Goal: Obtain resource: Obtain resource

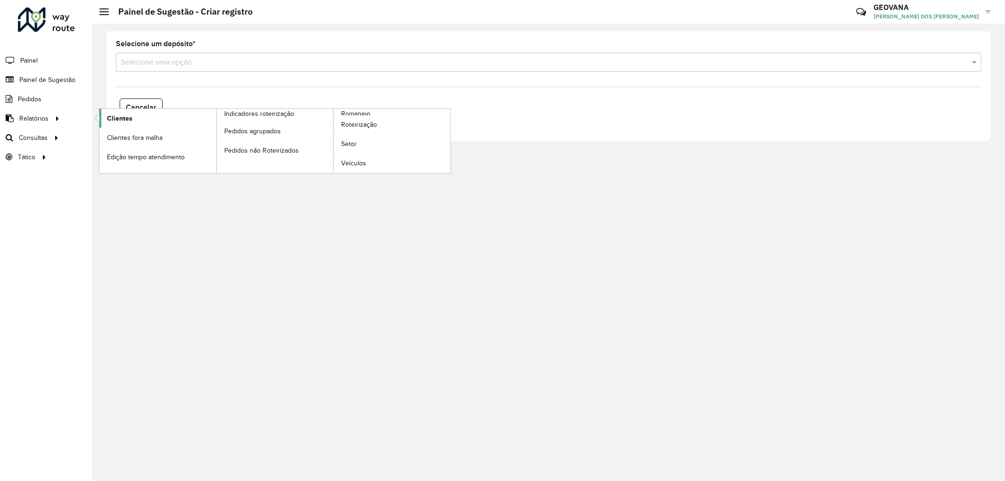
click at [115, 118] on span "Clientes" at bounding box center [119, 119] width 25 height 10
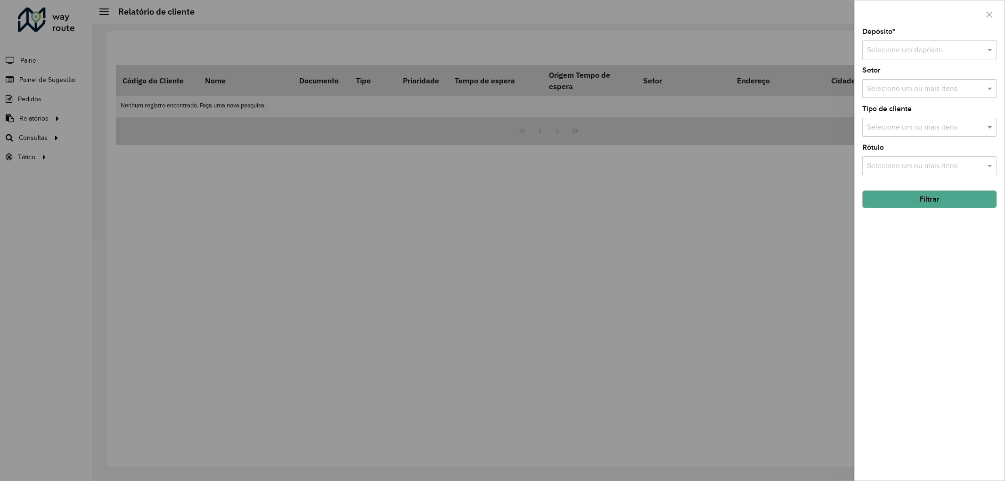
click at [883, 51] on input "text" at bounding box center [920, 50] width 107 height 11
click at [888, 95] on span "CDD Presidente [PERSON_NAME]" at bounding box center [923, 94] width 112 height 8
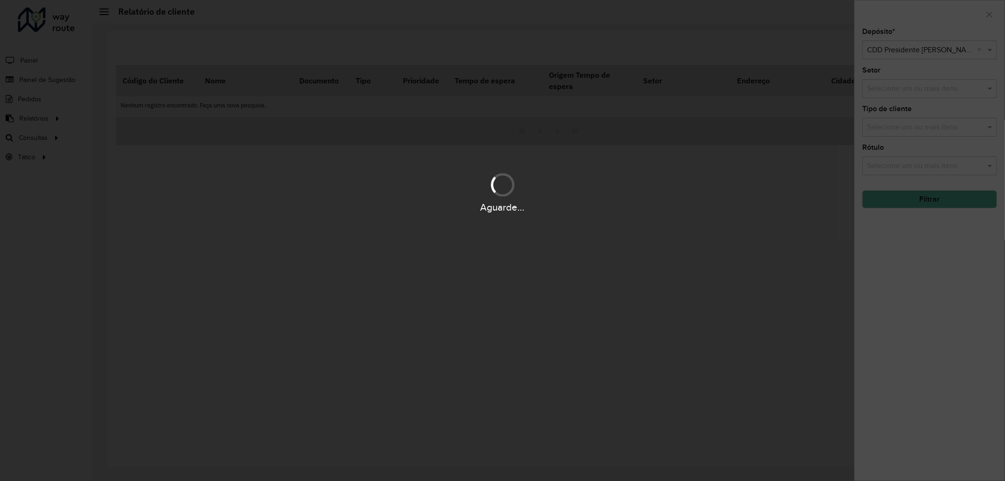
click at [889, 90] on div "Aguarde..." at bounding box center [502, 240] width 1005 height 481
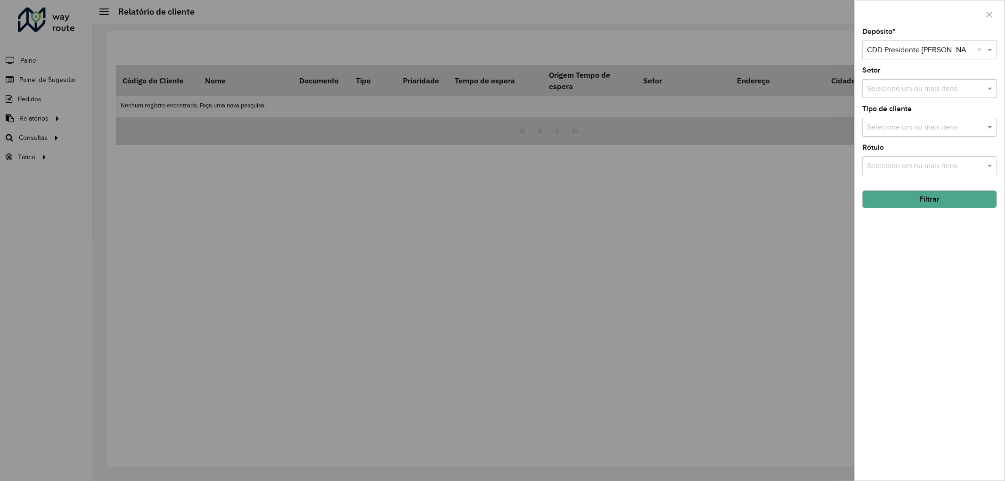
click at [889, 90] on input "text" at bounding box center [925, 88] width 121 height 11
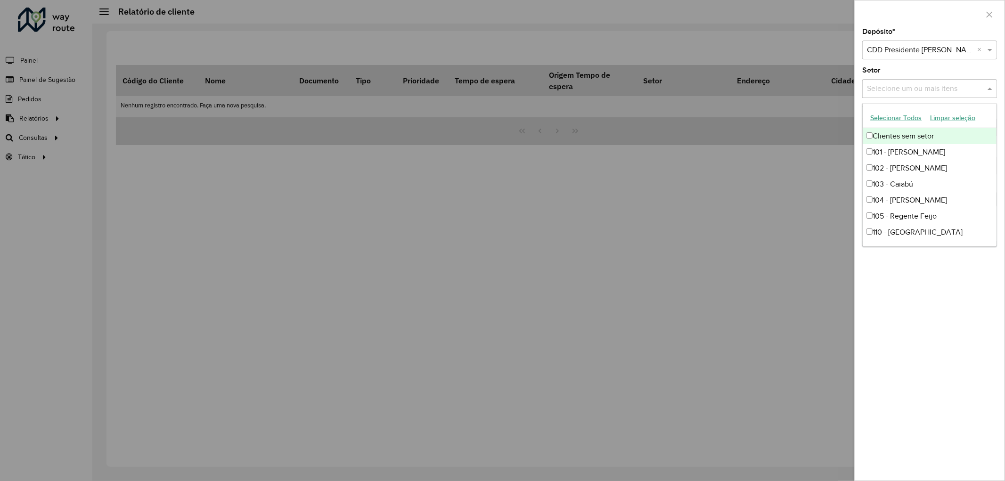
click at [895, 115] on button "Selecionar Todos" at bounding box center [896, 118] width 60 height 15
click at [911, 371] on div "Depósito * Selecione um depósito × CDD Presidente [PERSON_NAME] × Setor Selecio…" at bounding box center [930, 254] width 150 height 452
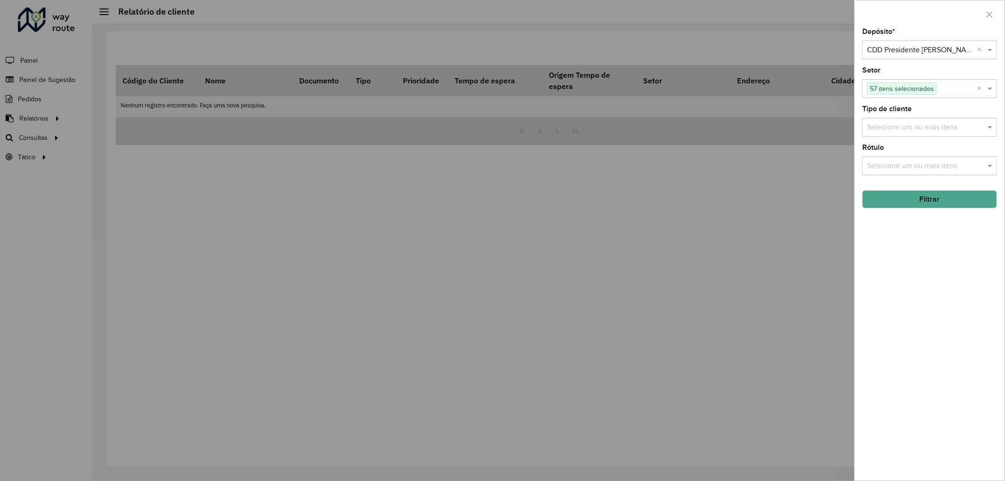
click at [915, 126] on input "text" at bounding box center [925, 127] width 121 height 11
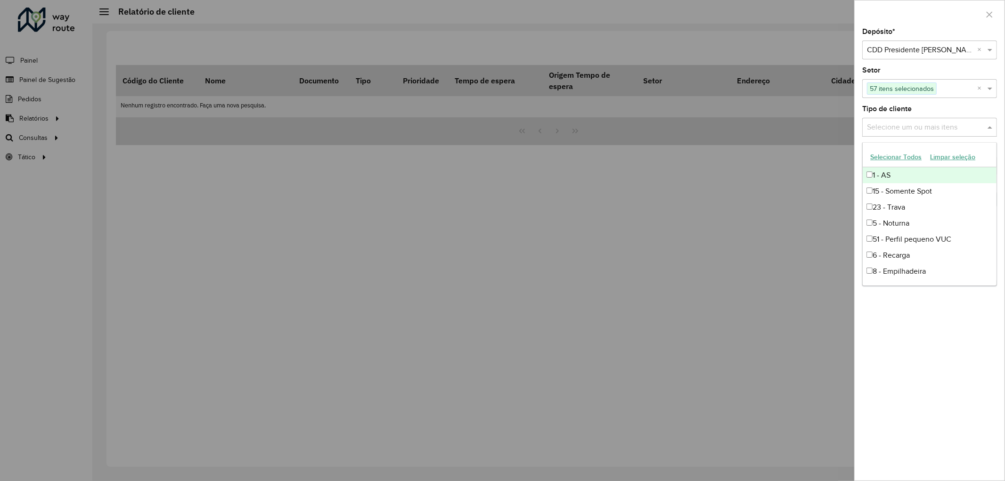
click at [911, 156] on button "Selecionar Todos" at bounding box center [896, 157] width 60 height 15
click at [922, 376] on div "Depósito * Selecione um depósito × CDD Presidente [PERSON_NAME] × Setor Selecio…" at bounding box center [930, 254] width 150 height 452
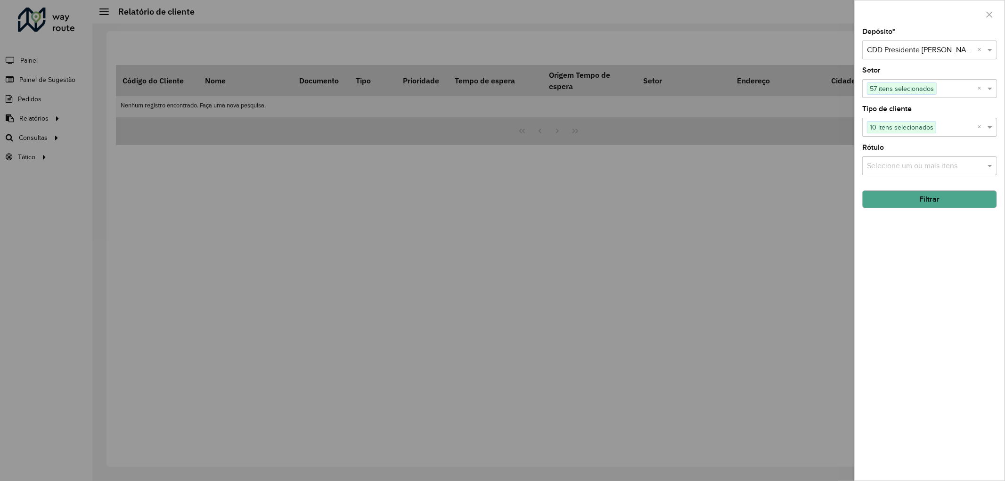
click at [892, 163] on input "text" at bounding box center [925, 166] width 121 height 11
click at [896, 196] on button "Selecionar Todos" at bounding box center [896, 196] width 60 height 15
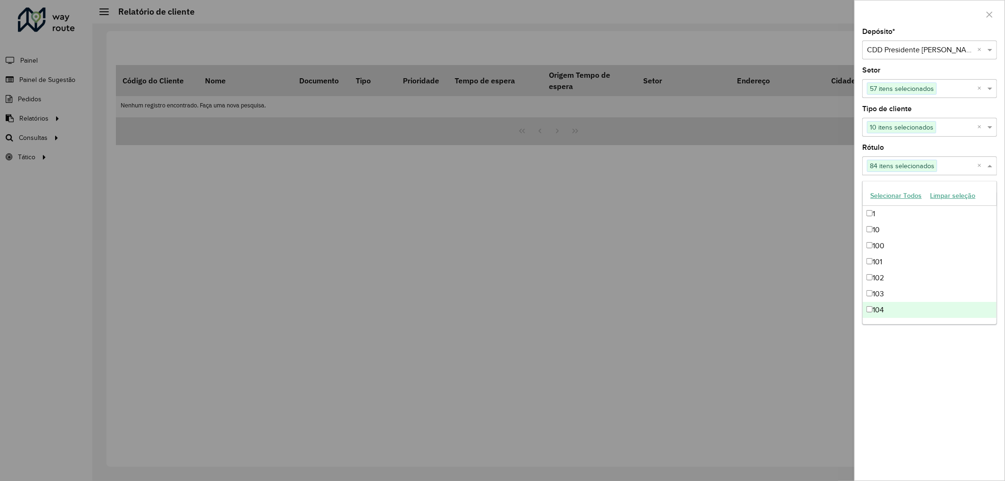
click at [884, 373] on div "Depósito * Selecione um depósito × CDD Presidente [PERSON_NAME] × Setor Selecio…" at bounding box center [930, 254] width 150 height 452
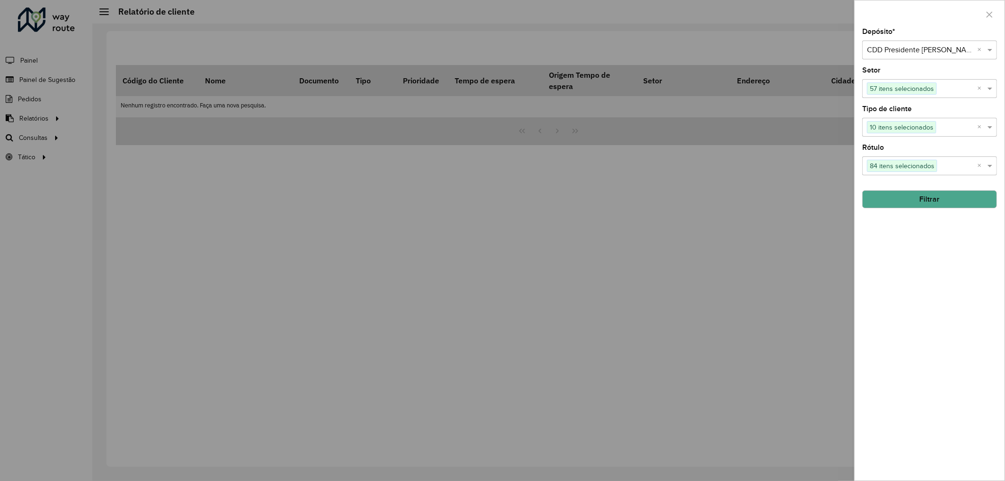
click at [896, 197] on button "Filtrar" at bounding box center [929, 199] width 135 height 18
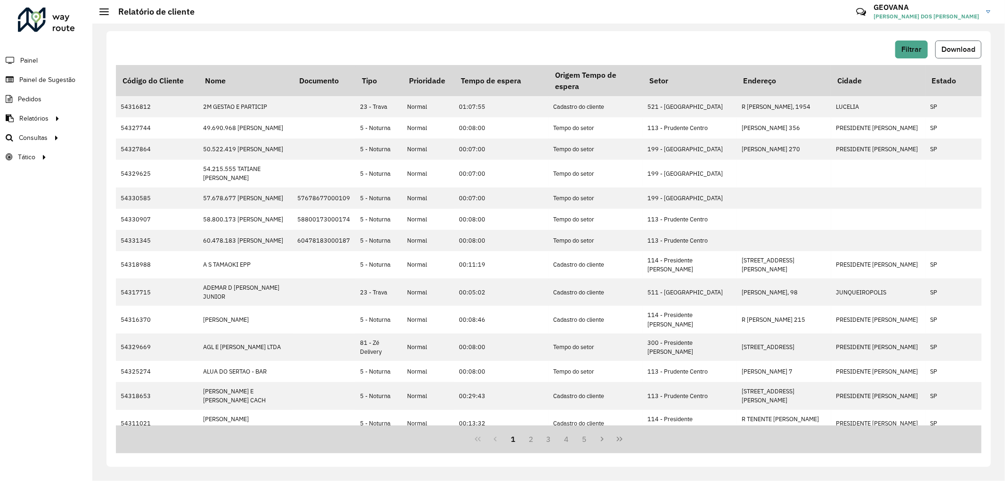
click at [949, 55] on button "Download" at bounding box center [959, 50] width 46 height 18
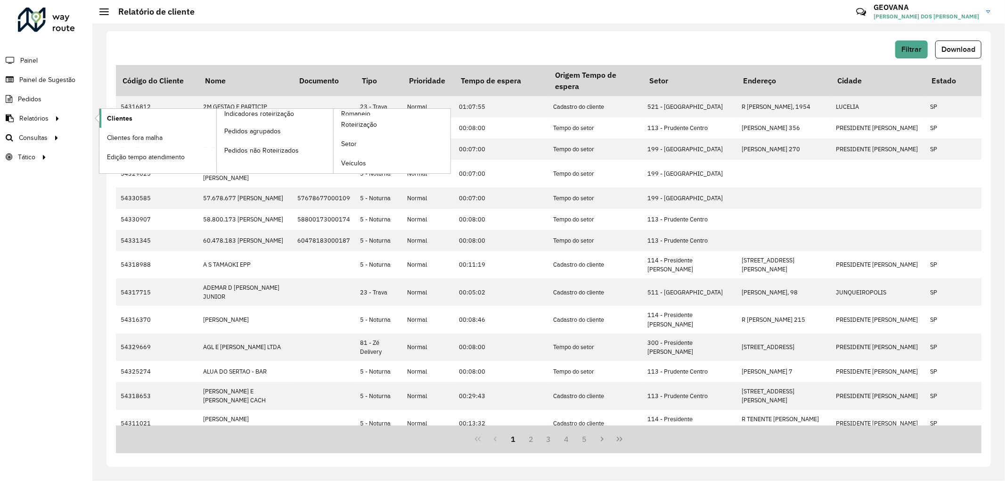
click at [112, 120] on span "Clientes" at bounding box center [119, 119] width 25 height 10
click at [124, 115] on span "Clientes" at bounding box center [119, 119] width 25 height 10
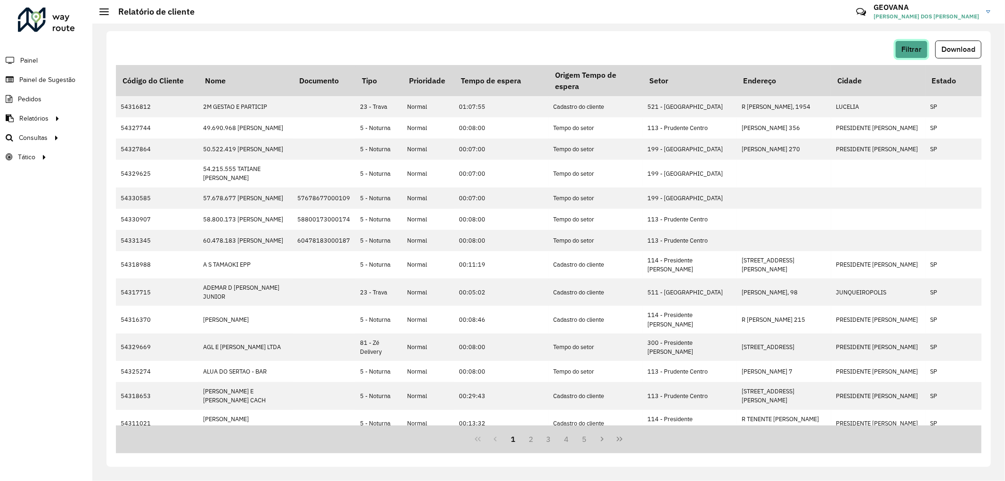
click at [911, 46] on span "Filtrar" at bounding box center [912, 49] width 20 height 8
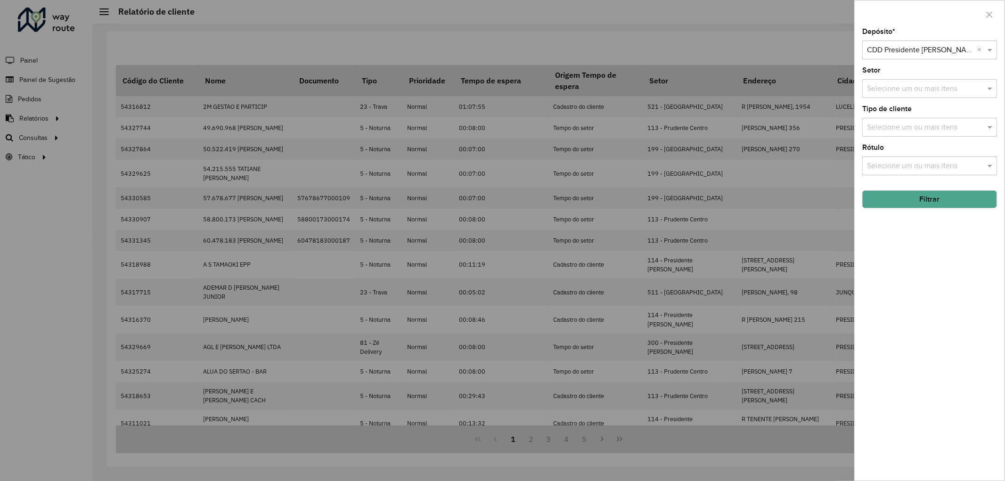
click at [899, 90] on input "text" at bounding box center [925, 88] width 121 height 11
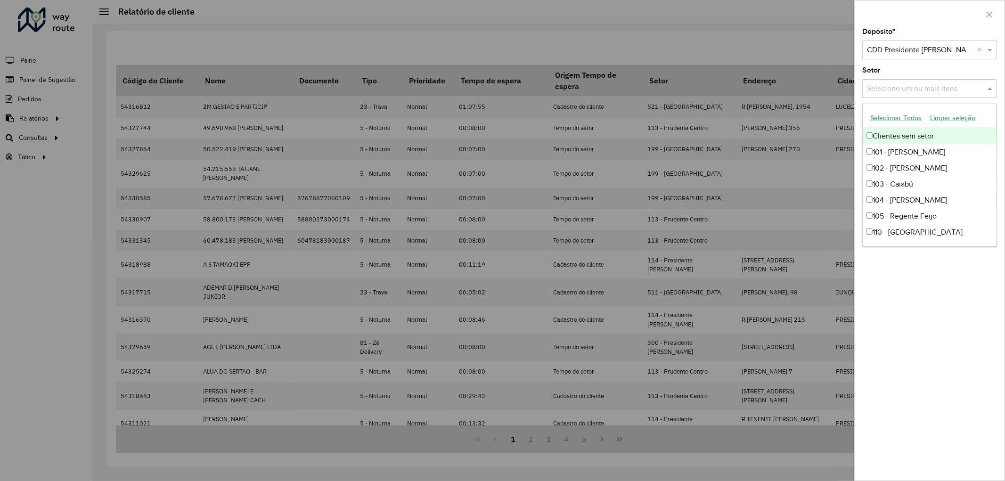
click at [894, 115] on button "Selecionar Todos" at bounding box center [896, 118] width 60 height 15
click at [919, 309] on div "Depósito * Selecione um depósito × CDD Presidente [PERSON_NAME] × Setor Selecio…" at bounding box center [930, 254] width 150 height 452
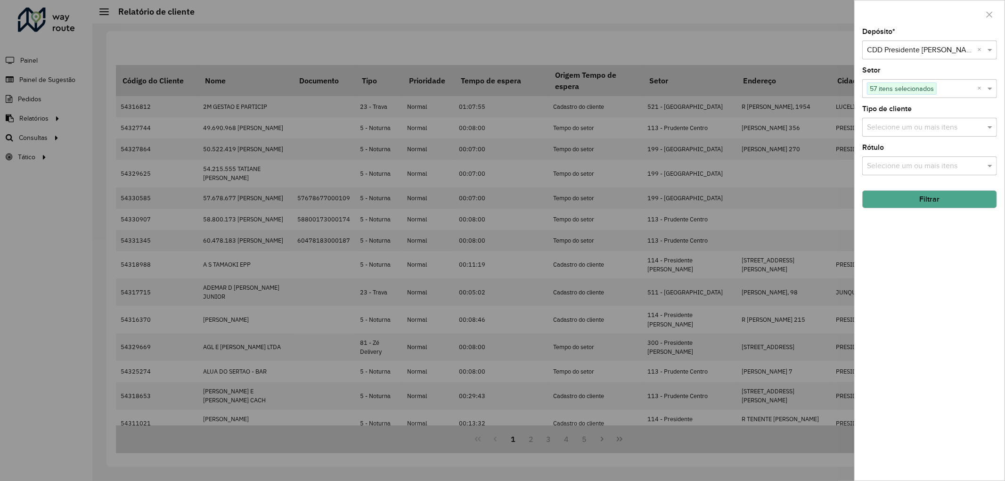
click at [898, 128] on input "text" at bounding box center [925, 127] width 121 height 11
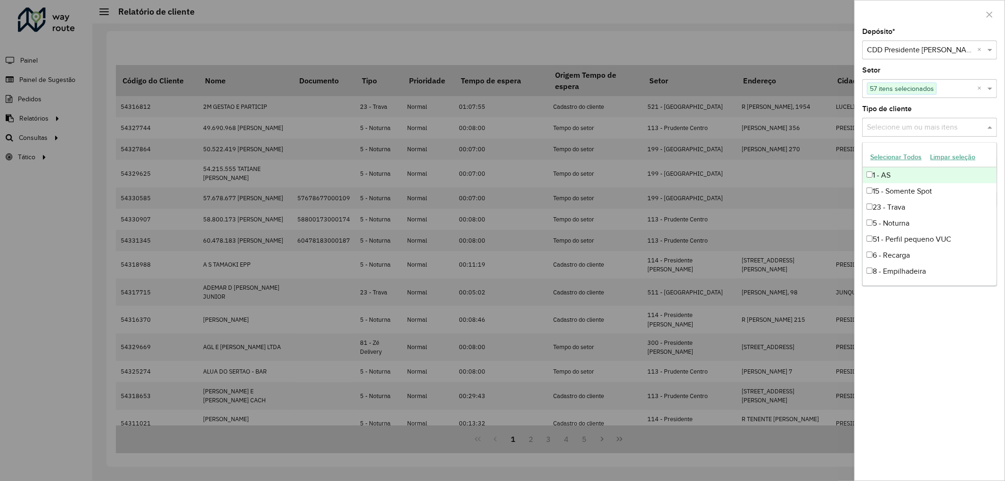
click at [897, 153] on button "Selecionar Todos" at bounding box center [896, 157] width 60 height 15
click at [918, 349] on div "Depósito * Selecione um depósito × CDD Presidente [PERSON_NAME] × Setor Selecio…" at bounding box center [930, 254] width 150 height 452
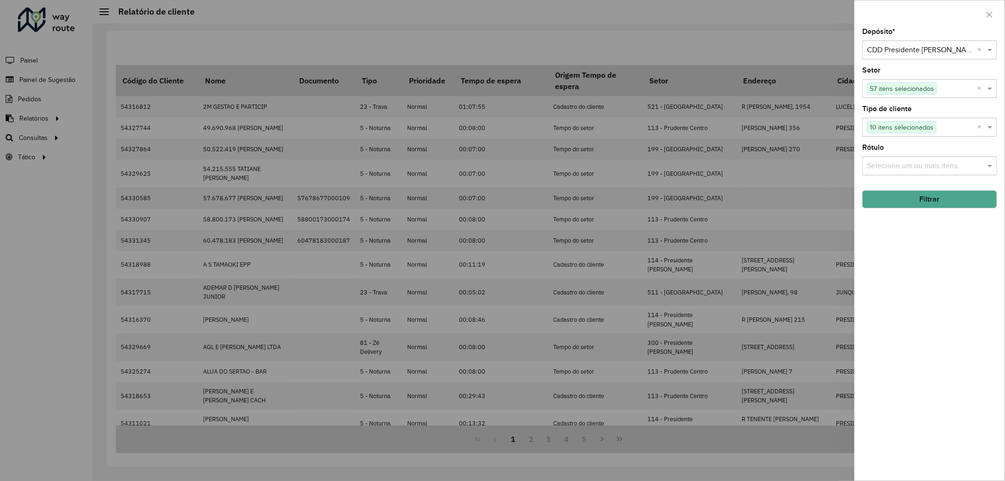
click at [890, 171] on input "text" at bounding box center [925, 166] width 121 height 11
click at [891, 194] on button "Selecionar Todos" at bounding box center [896, 196] width 60 height 15
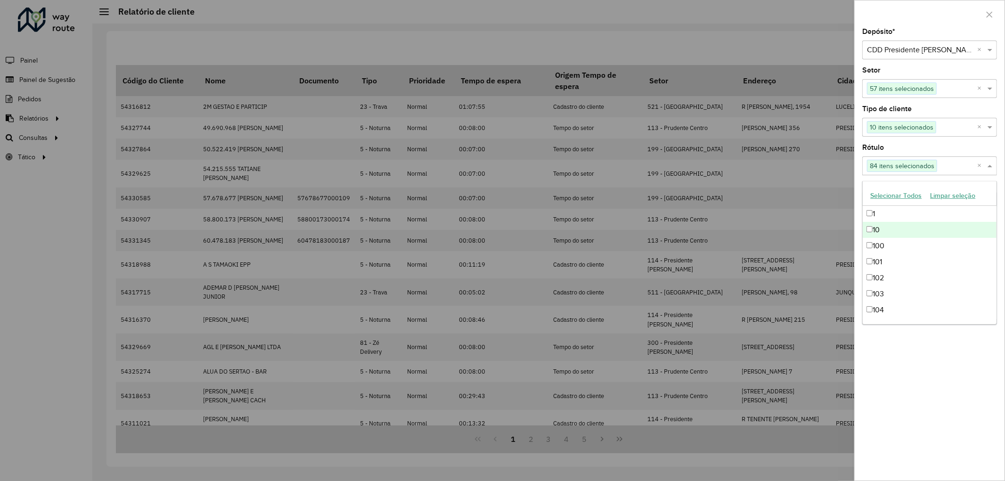
click at [910, 417] on div "Depósito * Selecione um depósito × CDD Presidente [PERSON_NAME] × Setor Selecio…" at bounding box center [930, 254] width 150 height 452
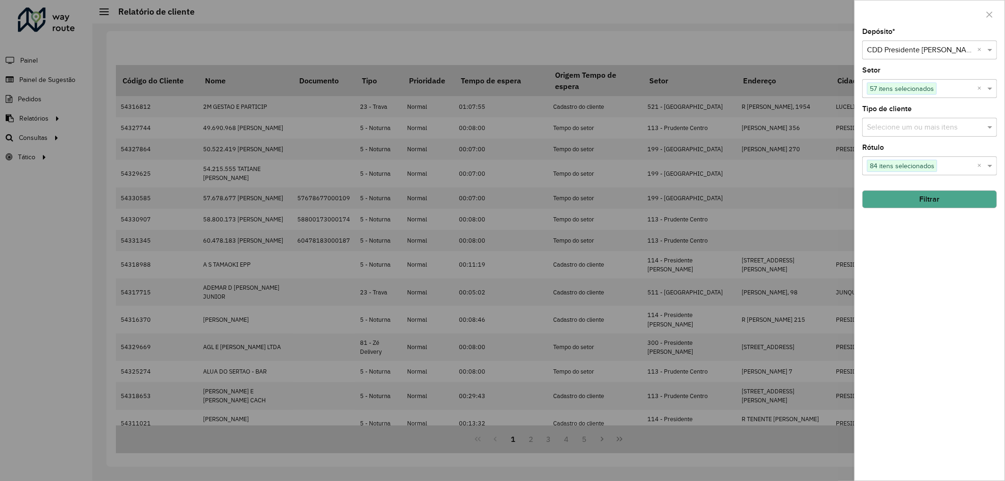
click at [912, 269] on div "Depósito * Selecione um depósito × CDD Presidente [PERSON_NAME] × Setor Selecio…" at bounding box center [930, 254] width 150 height 452
click at [918, 203] on button "Filtrar" at bounding box center [929, 199] width 135 height 18
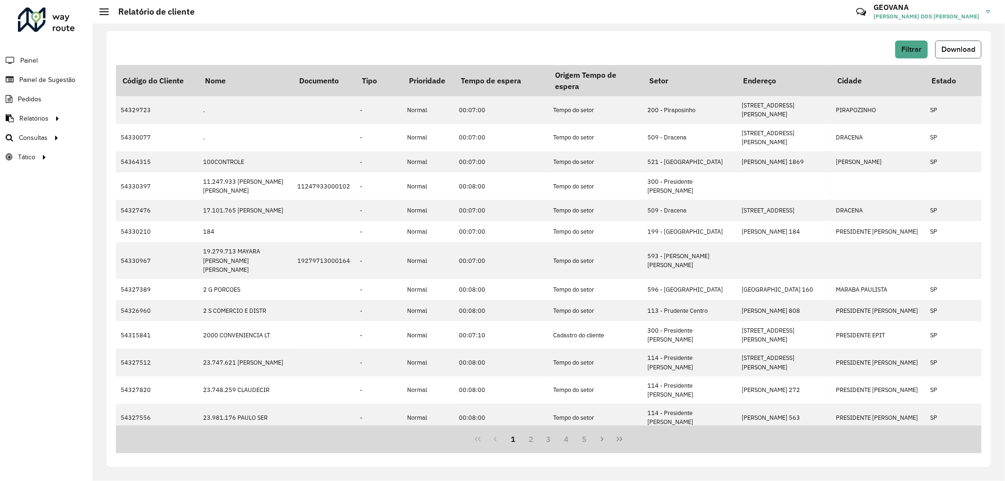
click at [956, 46] on span "Download" at bounding box center [959, 49] width 34 height 8
click at [916, 46] on span "Filtrar" at bounding box center [912, 49] width 20 height 8
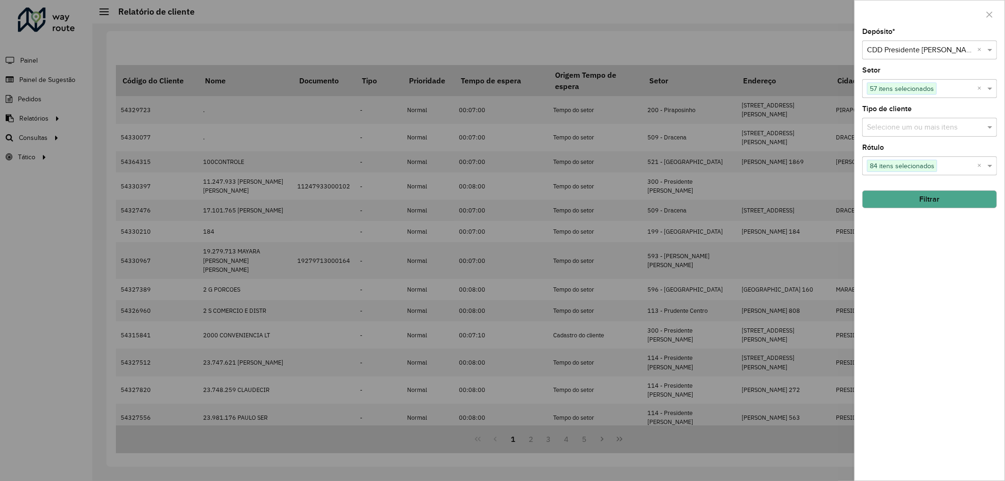
click at [979, 361] on div "Depósito * Selecione um depósito × CDD Presidente [PERSON_NAME] × Setor Selecio…" at bounding box center [930, 254] width 150 height 452
click at [811, 275] on div at bounding box center [502, 240] width 1005 height 481
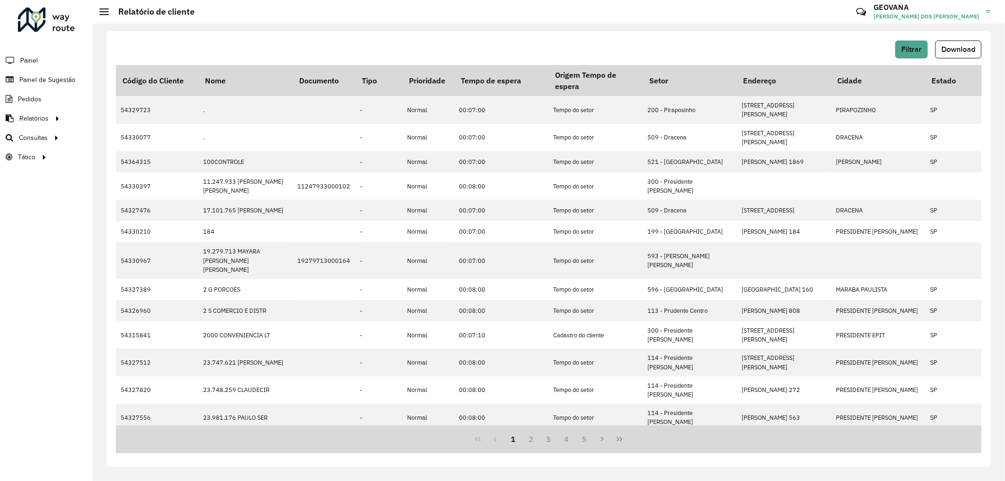
click at [257, 36] on div "Filtrar Download Código do Cliente Nome Documento Tipo Prioridade Tempo de espe…" at bounding box center [549, 249] width 885 height 436
click at [926, 52] on button "Filtrar" at bounding box center [911, 50] width 33 height 18
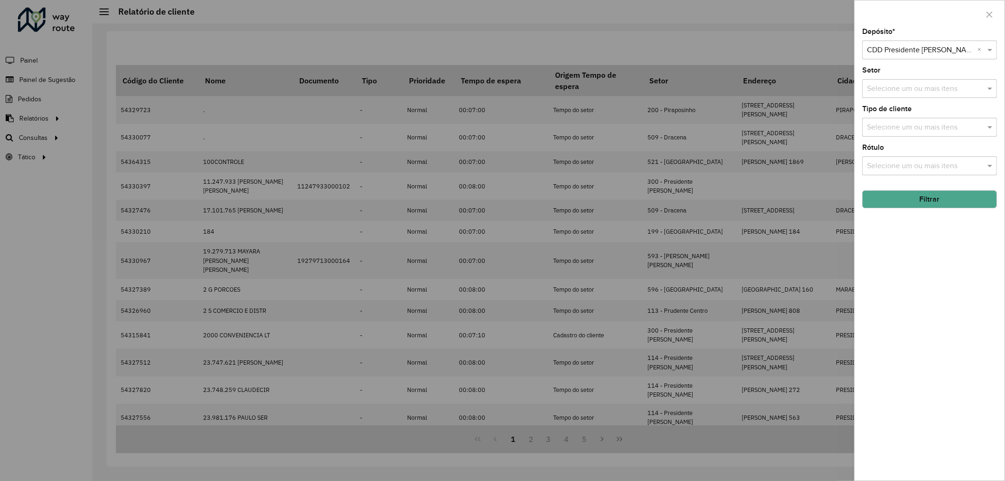
click at [941, 348] on div "Depósito * Selecione um depósito × CDD Presidente [PERSON_NAME] × Setor Selecio…" at bounding box center [930, 254] width 150 height 452
click at [920, 204] on button "Filtrar" at bounding box center [929, 199] width 135 height 18
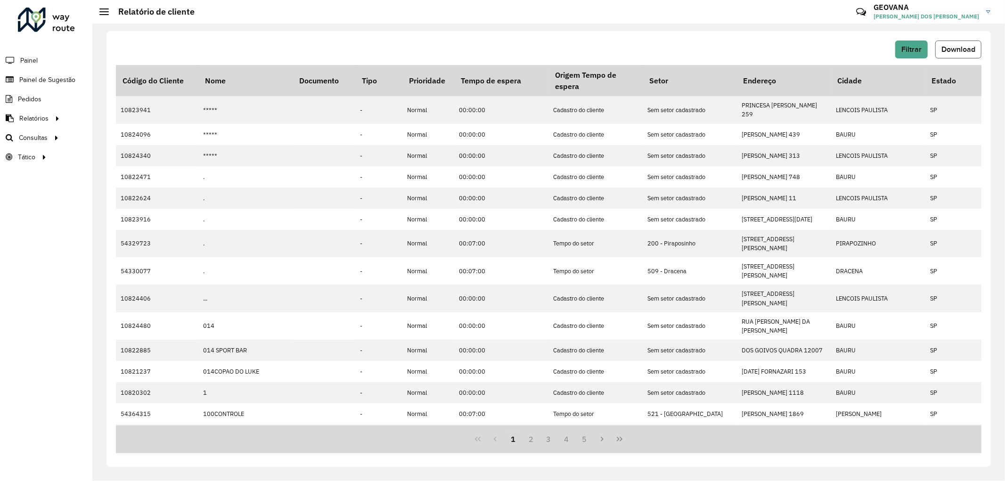
click at [952, 49] on span "Download" at bounding box center [959, 49] width 34 height 8
